Goal: Task Accomplishment & Management: Use online tool/utility

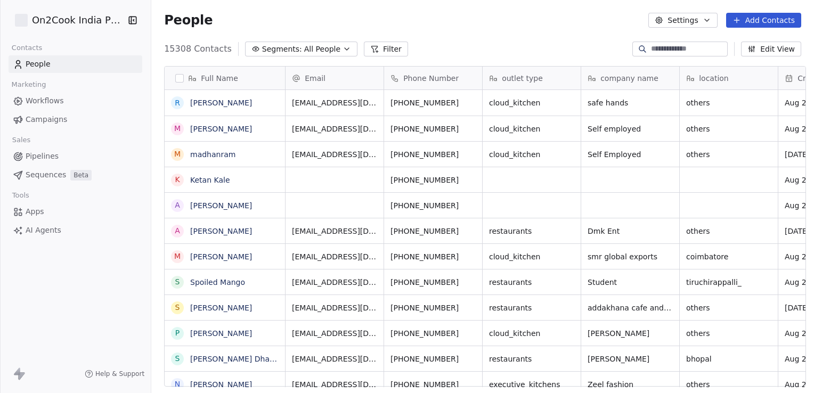
scroll to position [338, 659]
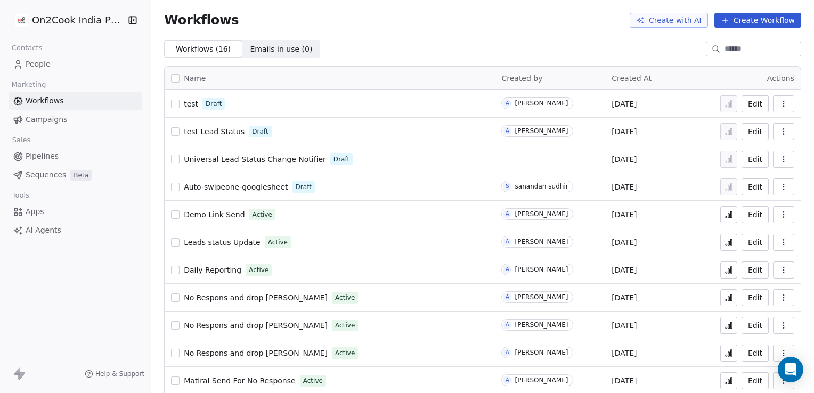
click at [209, 127] on span "test Lead Status" at bounding box center [214, 131] width 61 height 9
click at [233, 183] on span "Auto-swipeone-googlesheet" at bounding box center [236, 187] width 104 height 9
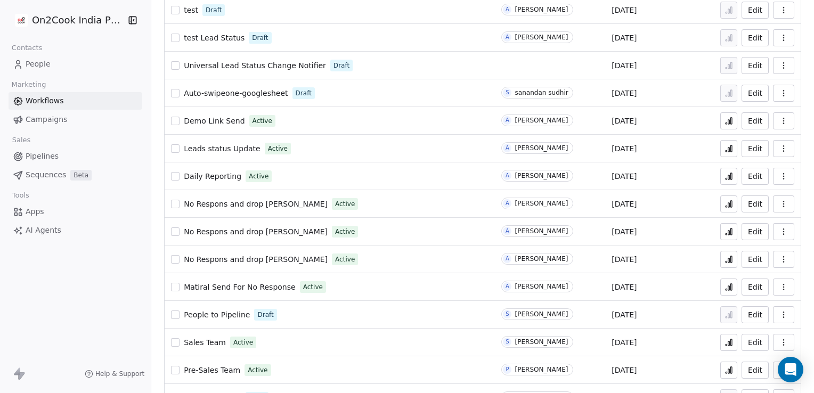
scroll to position [131, 0]
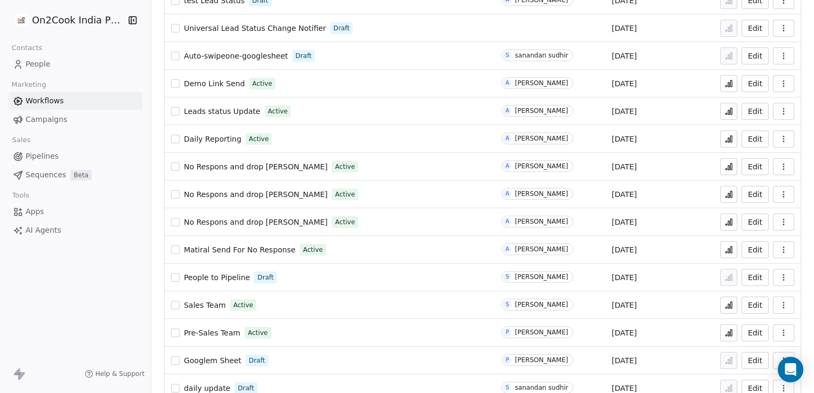
click at [216, 86] on span "Demo Link Send" at bounding box center [214, 83] width 61 height 9
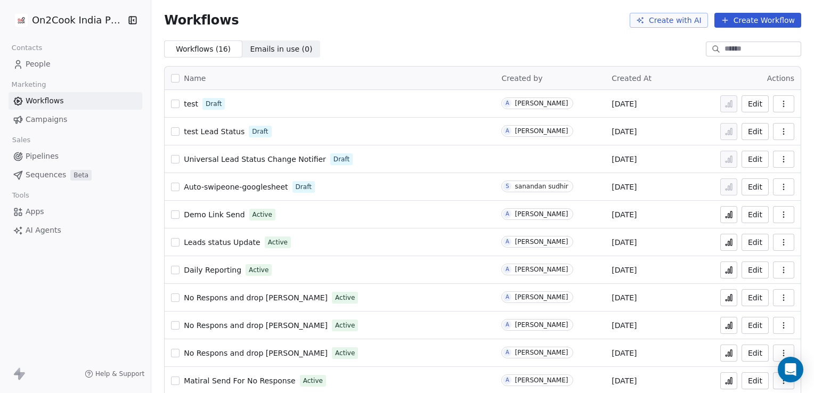
drag, startPoint x: 0, startPoint y: 0, endPoint x: 46, endPoint y: 208, distance: 213.4
click at [46, 208] on link "Apps" at bounding box center [76, 212] width 134 height 18
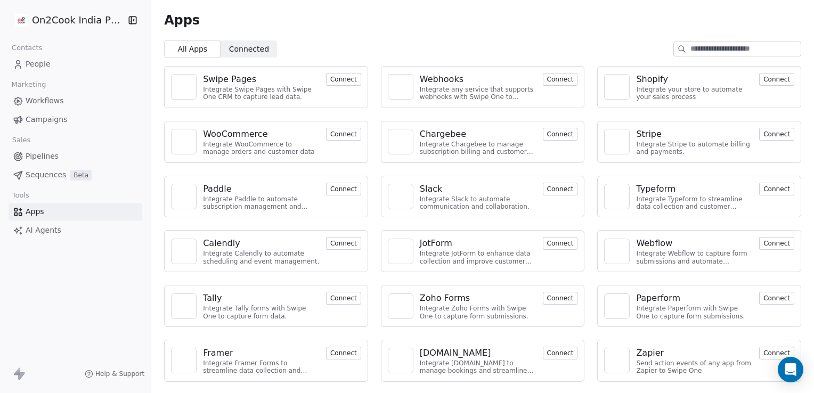
click at [554, 78] on button "Connect" at bounding box center [560, 79] width 35 height 13
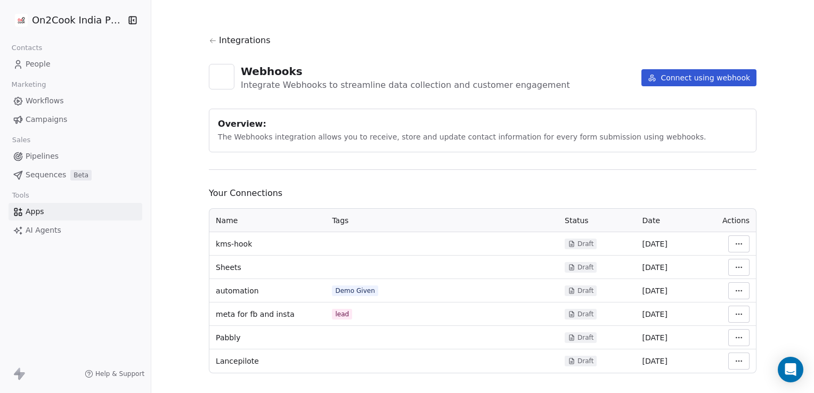
click at [64, 100] on link "Workflows" at bounding box center [76, 101] width 134 height 18
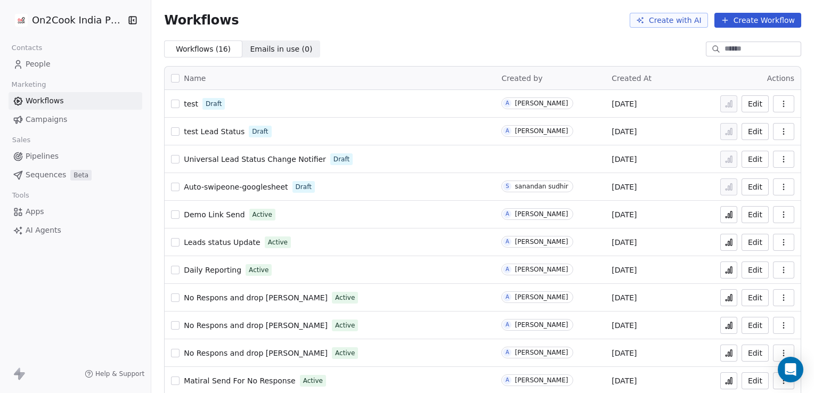
click at [9, 92] on link "Workflows" at bounding box center [76, 101] width 134 height 18
